Goal: Task Accomplishment & Management: Complete application form

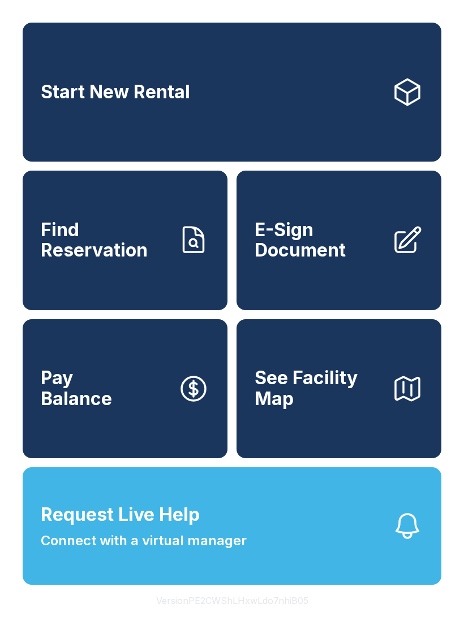
scroll to position [27, 0]
click at [140, 369] on link "Pay Balance" at bounding box center [125, 388] width 205 height 139
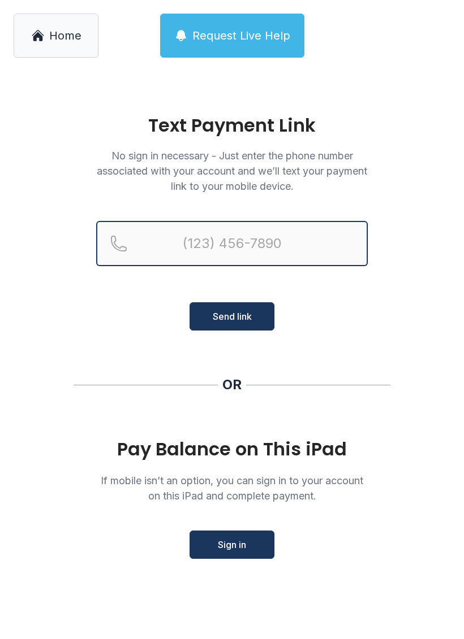
click at [220, 245] on input "Reservation phone number" at bounding box center [231, 243] width 271 height 45
type input "[PHONE_NUMBER]"
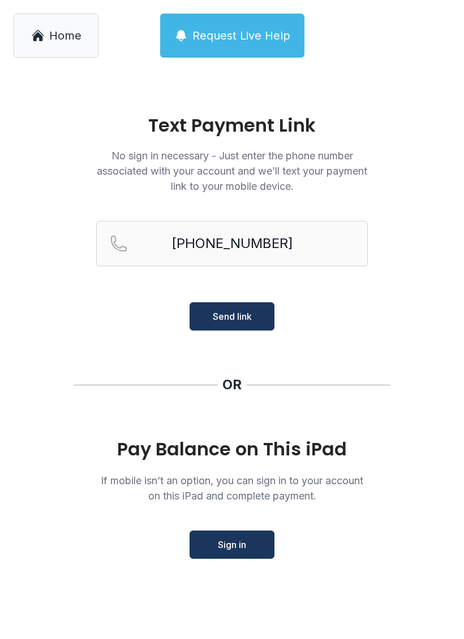
click at [238, 312] on span "Send link" at bounding box center [232, 317] width 39 height 14
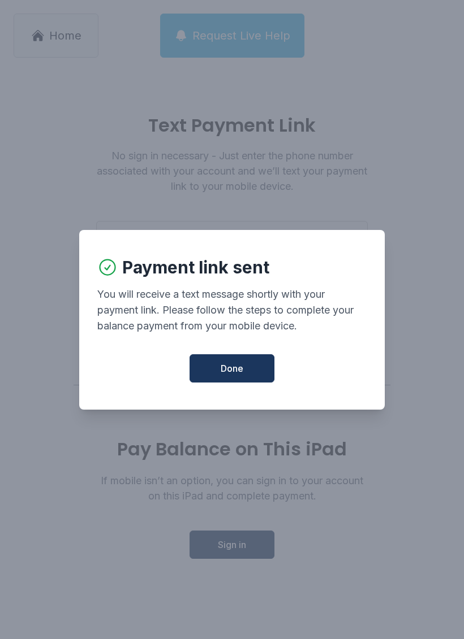
click at [227, 374] on span "Done" at bounding box center [231, 369] width 23 height 14
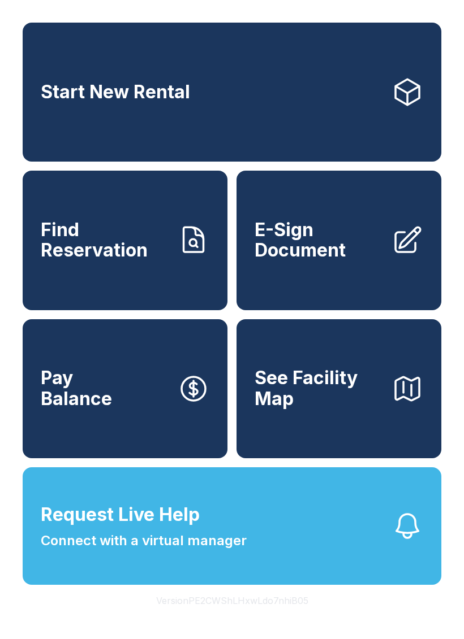
click at [130, 405] on link "Pay Balance" at bounding box center [125, 388] width 205 height 139
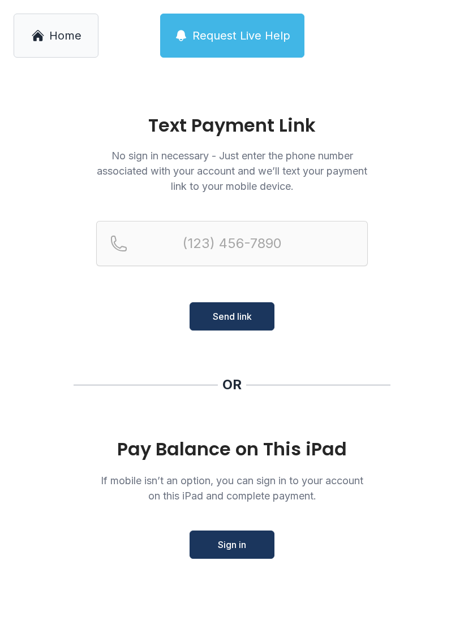
click at [234, 542] on span "Sign in" at bounding box center [232, 545] width 28 height 14
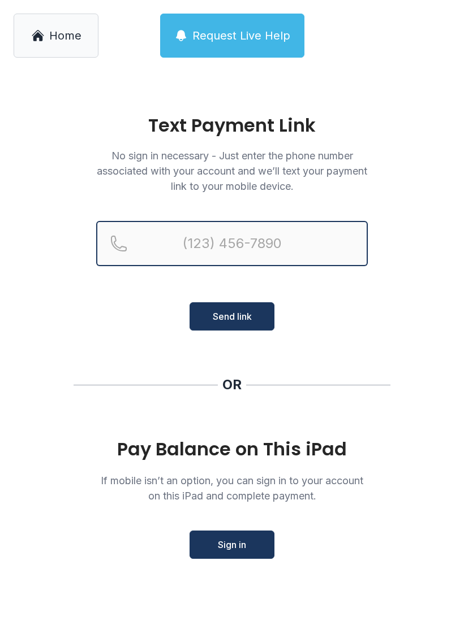
click at [282, 238] on input "Reservation phone number" at bounding box center [231, 243] width 271 height 45
type input "[PHONE_NUMBER]"
click at [232, 317] on button "Send link" at bounding box center [231, 316] width 85 height 28
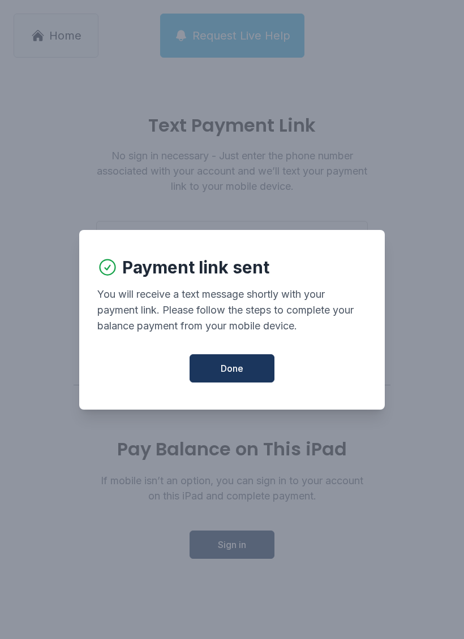
click at [233, 374] on span "Done" at bounding box center [231, 369] width 23 height 14
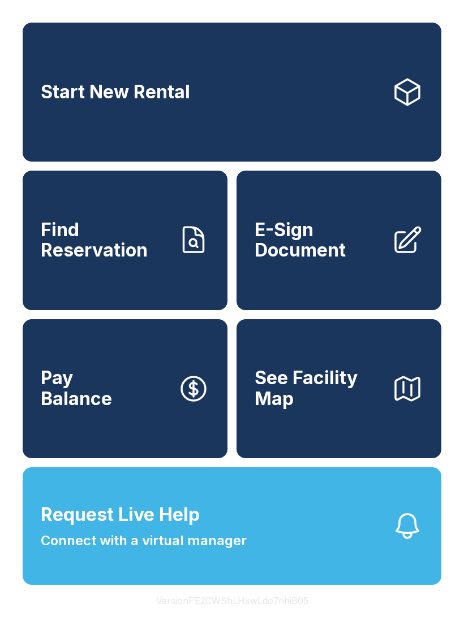
click at [335, 245] on span "E-Sign Document" at bounding box center [318, 240] width 128 height 41
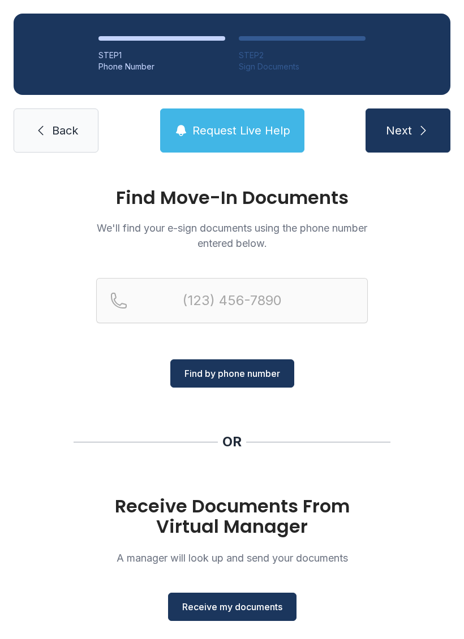
click at [248, 604] on span "Receive my documents" at bounding box center [232, 607] width 100 height 14
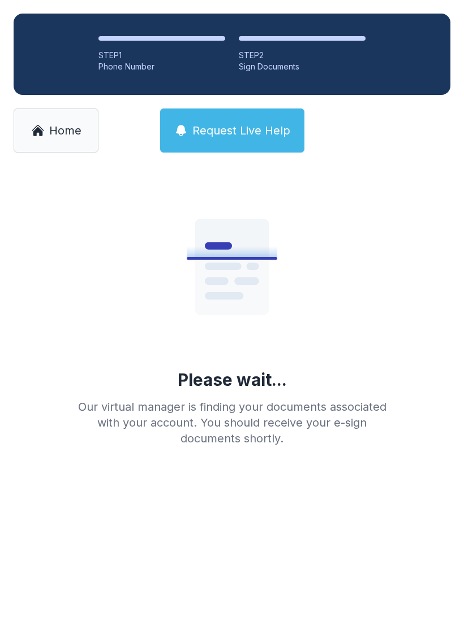
click at [71, 138] on span "Home" at bounding box center [65, 131] width 32 height 16
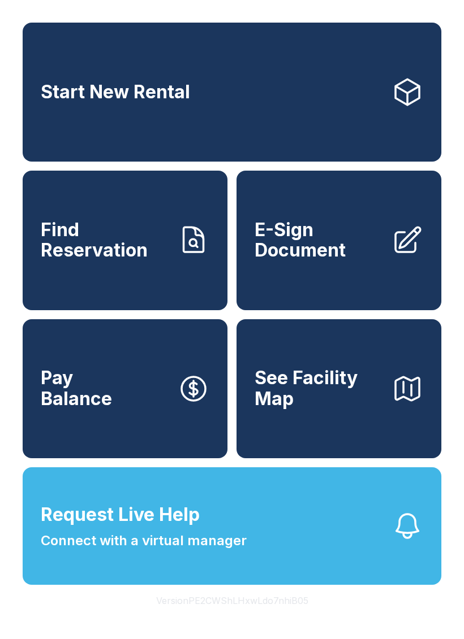
click at [372, 248] on span "E-Sign Document" at bounding box center [318, 240] width 128 height 41
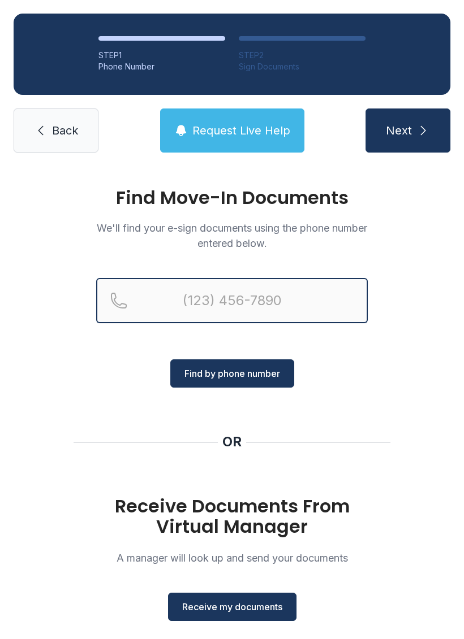
click at [240, 299] on input "Reservation phone number" at bounding box center [231, 300] width 271 height 45
type input "[PHONE_NUMBER]"
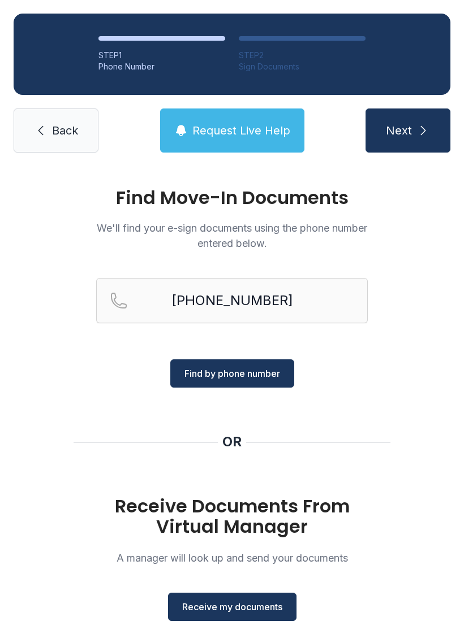
click at [265, 366] on button "Find by phone number" at bounding box center [232, 374] width 124 height 28
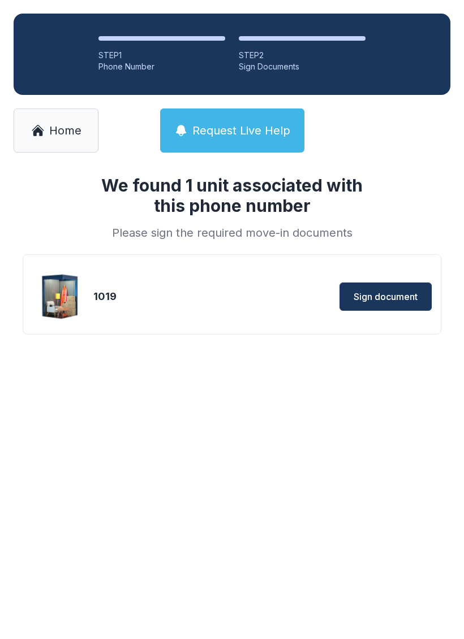
click at [395, 290] on span "Sign document" at bounding box center [385, 297] width 64 height 14
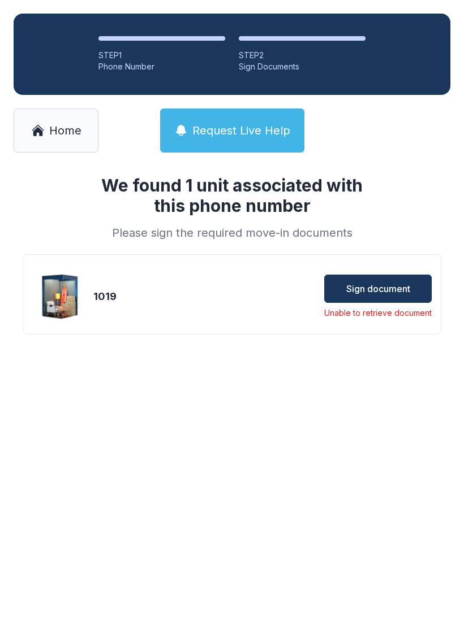
click at [70, 300] on img at bounding box center [60, 297] width 54 height 54
click at [399, 283] on span "Sign document" at bounding box center [378, 289] width 64 height 14
click at [64, 128] on span "Home" at bounding box center [65, 131] width 32 height 16
